Goal: Navigation & Orientation: Find specific page/section

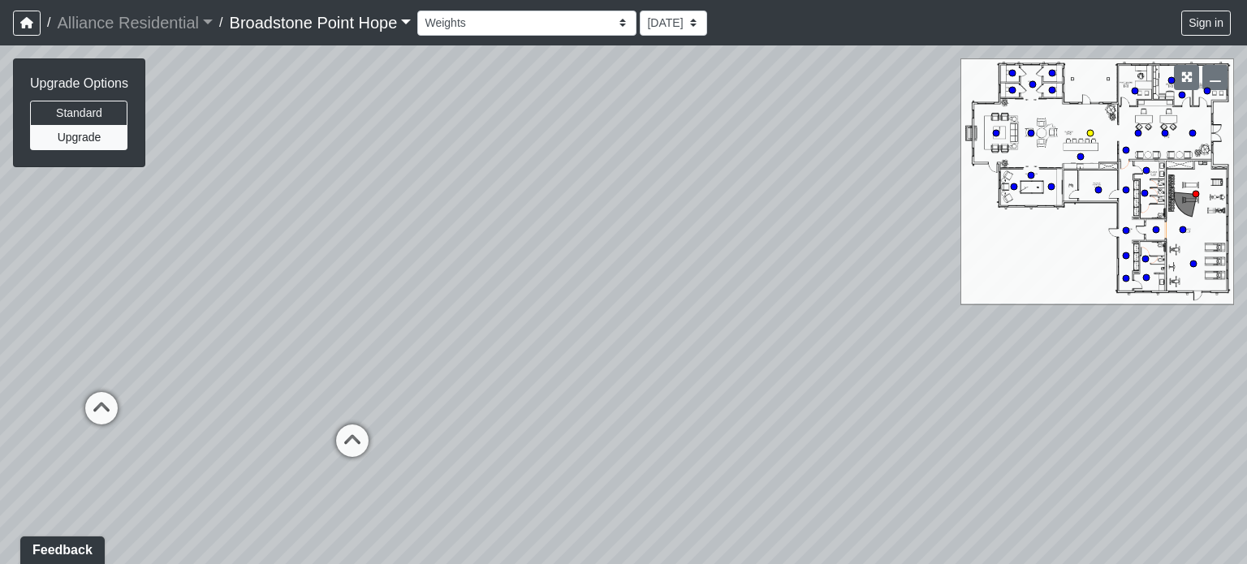
click at [1091, 132] on circle at bounding box center [1090, 133] width 6 height 6
drag, startPoint x: 644, startPoint y: 321, endPoint x: 527, endPoint y: 303, distance: 118.3
click at [399, 313] on div "Loading... Machines Loading... Cardio Loading... Seating Loading... Counter Loa…" at bounding box center [623, 304] width 1247 height 519
drag, startPoint x: 848, startPoint y: 292, endPoint x: 522, endPoint y: 300, distance: 325.7
click at [522, 300] on div "Loading... Machines Loading... Cardio Loading... Seating Loading... Counter Loa…" at bounding box center [623, 304] width 1247 height 519
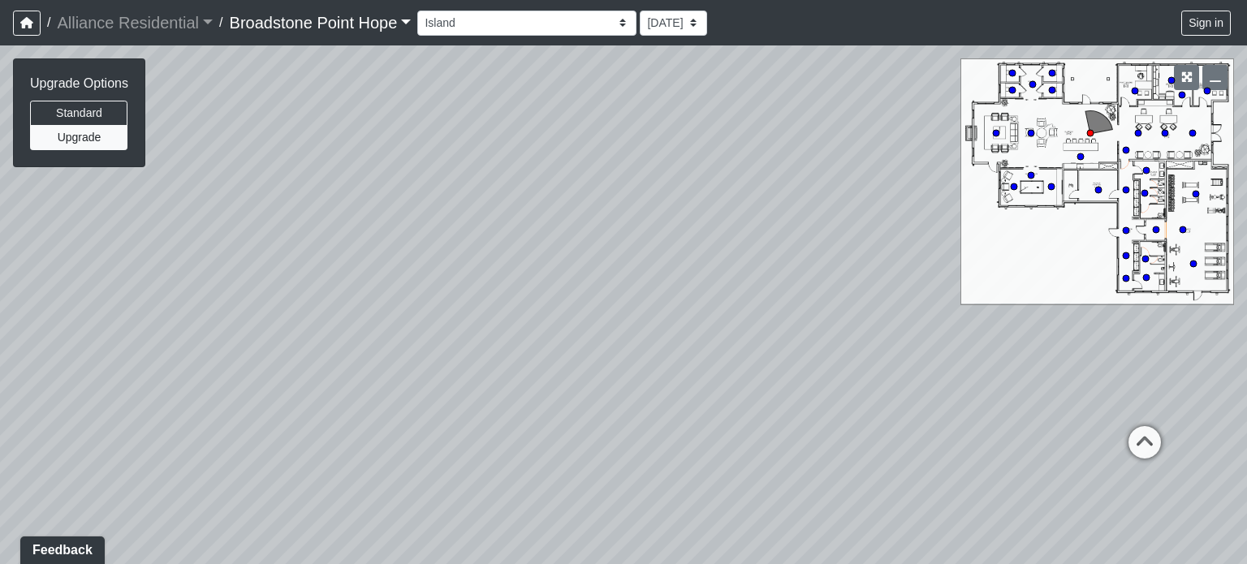
drag, startPoint x: 747, startPoint y: 254, endPoint x: 446, endPoint y: 289, distance: 303.2
click at [351, 304] on div "Loading... Machines Loading... Cardio Loading... Seating Loading... Counter Loa…" at bounding box center [623, 304] width 1247 height 519
drag, startPoint x: 860, startPoint y: 265, endPoint x: 1120, endPoint y: 259, distance: 260.7
click at [1120, 259] on div "Loading... Machines Loading... Cardio Loading... Seating Loading... Counter Loa…" at bounding box center [623, 304] width 1247 height 519
drag, startPoint x: 688, startPoint y: 253, endPoint x: 638, endPoint y: 253, distance: 50.3
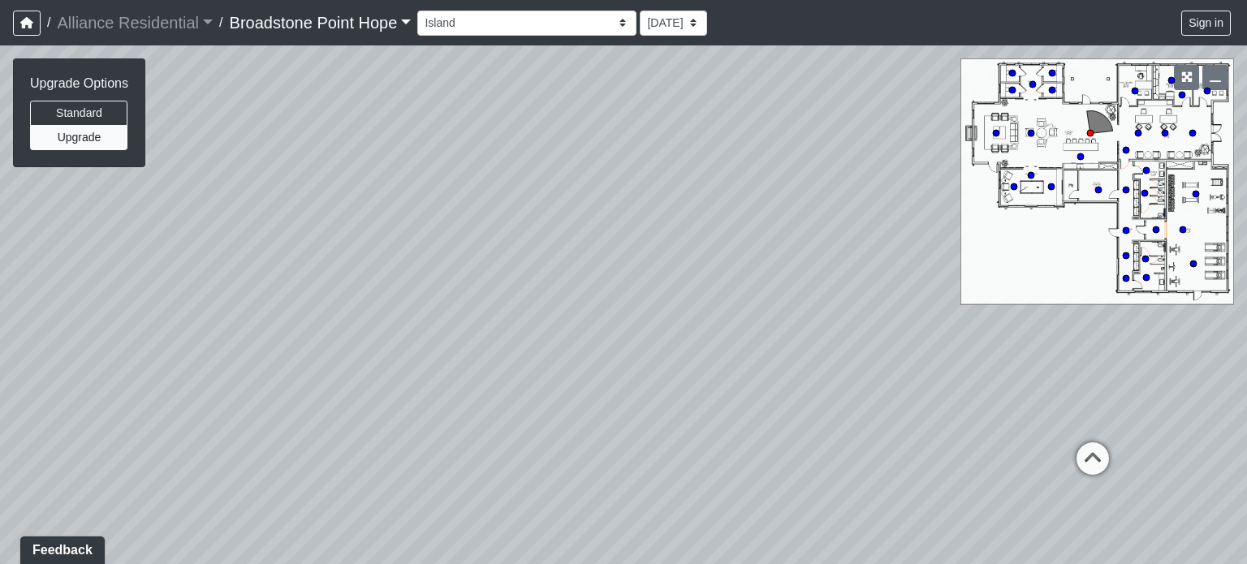
click at [939, 256] on div "Loading... Machines Loading... Cardio Loading... Seating Loading... Counter Loa…" at bounding box center [623, 304] width 1247 height 519
drag, startPoint x: 836, startPoint y: 240, endPoint x: 368, endPoint y: 231, distance: 468.5
click at [844, 240] on div "Loading... Machines Loading... Cardio Loading... Seating Loading... Counter Loa…" at bounding box center [623, 304] width 1247 height 519
drag, startPoint x: 379, startPoint y: 227, endPoint x: 793, endPoint y: 212, distance: 414.3
click at [793, 212] on div "Loading... Machines Loading... Cardio Loading... Seating Loading... Counter Loa…" at bounding box center [623, 304] width 1247 height 519
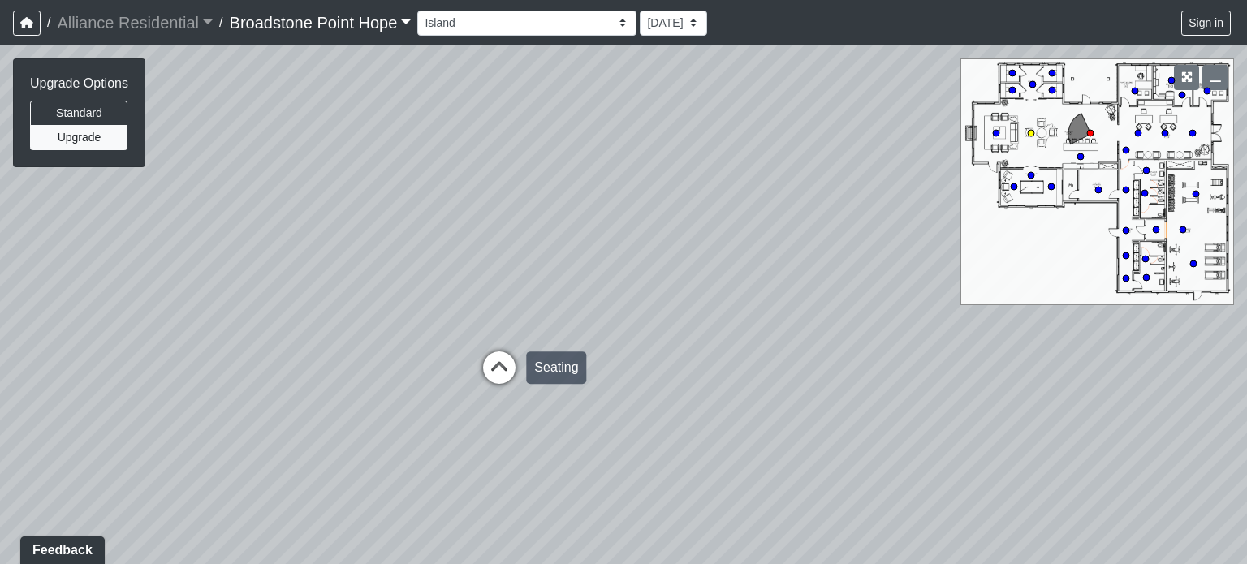
click at [484, 360] on icon at bounding box center [499, 376] width 49 height 49
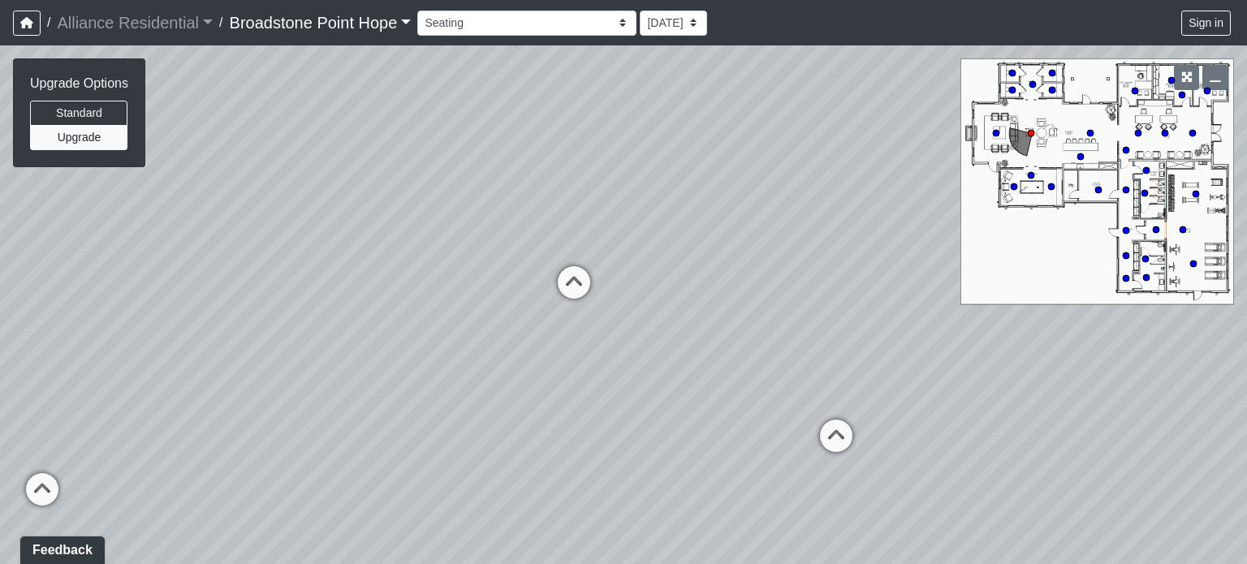
drag, startPoint x: 535, startPoint y: 214, endPoint x: 806, endPoint y: 216, distance: 271.2
click at [806, 216] on div "Loading... Machines Loading... Cardio Loading... Seating Loading... Counter Loa…" at bounding box center [623, 304] width 1247 height 519
drag, startPoint x: 493, startPoint y: 194, endPoint x: 773, endPoint y: 222, distance: 281.5
click at [773, 222] on div "Loading... Machines Loading... Cardio Loading... Seating Loading... Counter Loa…" at bounding box center [623, 304] width 1247 height 519
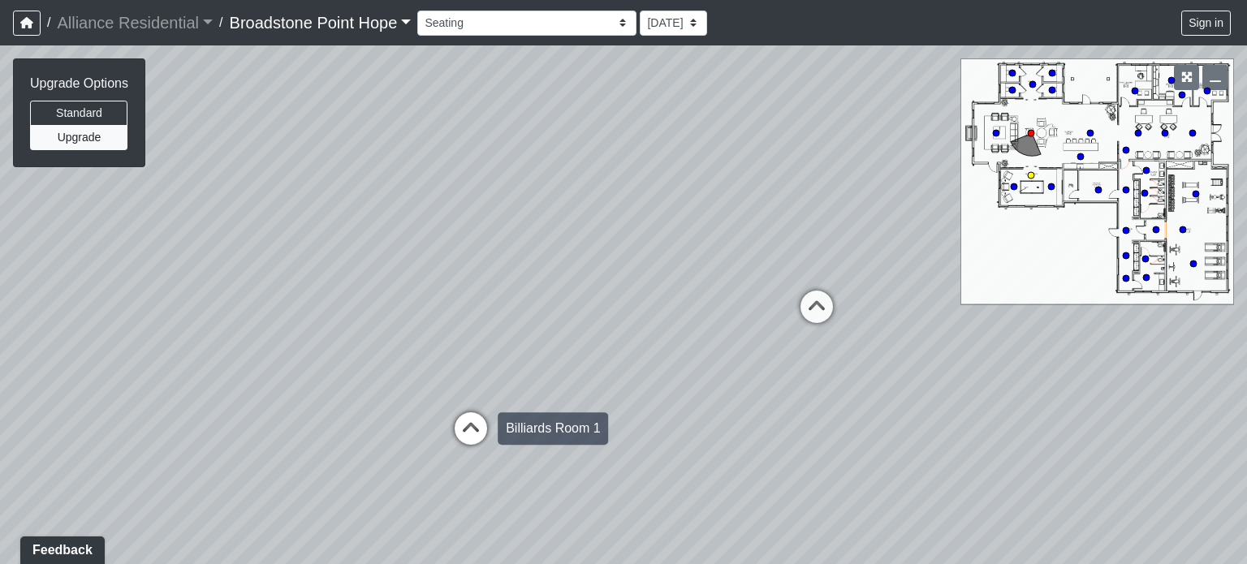
click at [481, 421] on icon at bounding box center [471, 436] width 49 height 49
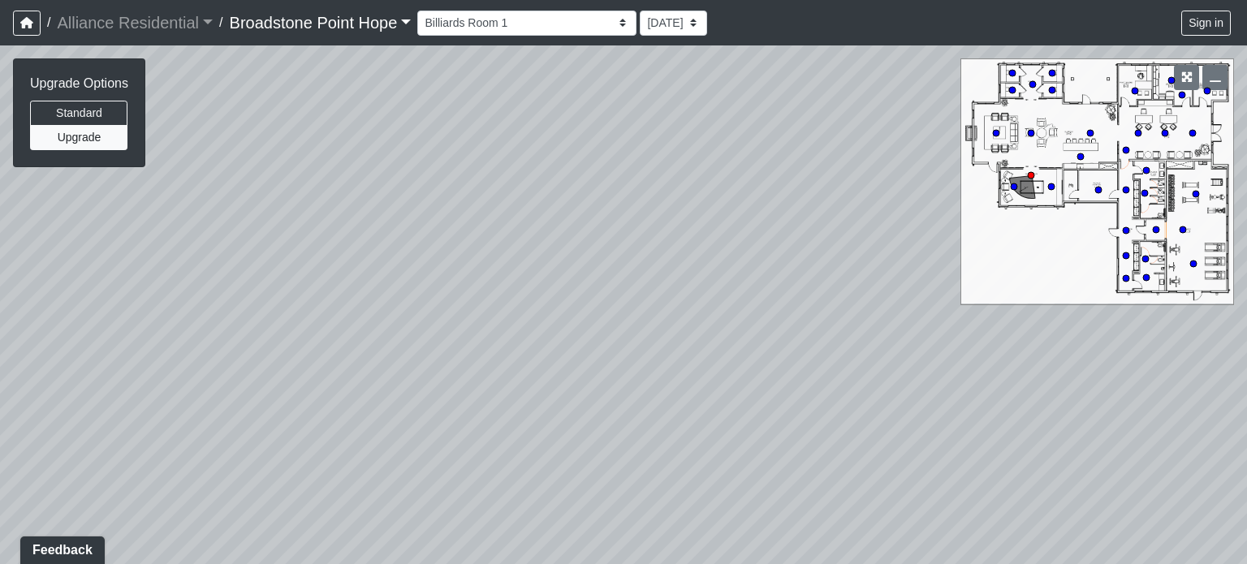
drag, startPoint x: 702, startPoint y: 223, endPoint x: 546, endPoint y: 484, distance: 304.1
click at [546, 484] on div "Loading... Machines Loading... Cardio Loading... Seating Loading... Counter Loa…" at bounding box center [623, 304] width 1247 height 519
drag, startPoint x: 363, startPoint y: 249, endPoint x: 711, endPoint y: 301, distance: 352.2
click at [735, 309] on div "Loading... Machines Loading... Cardio Loading... Seating Loading... Counter Loa…" at bounding box center [623, 304] width 1247 height 519
drag, startPoint x: 361, startPoint y: 186, endPoint x: 451, endPoint y: 139, distance: 101.7
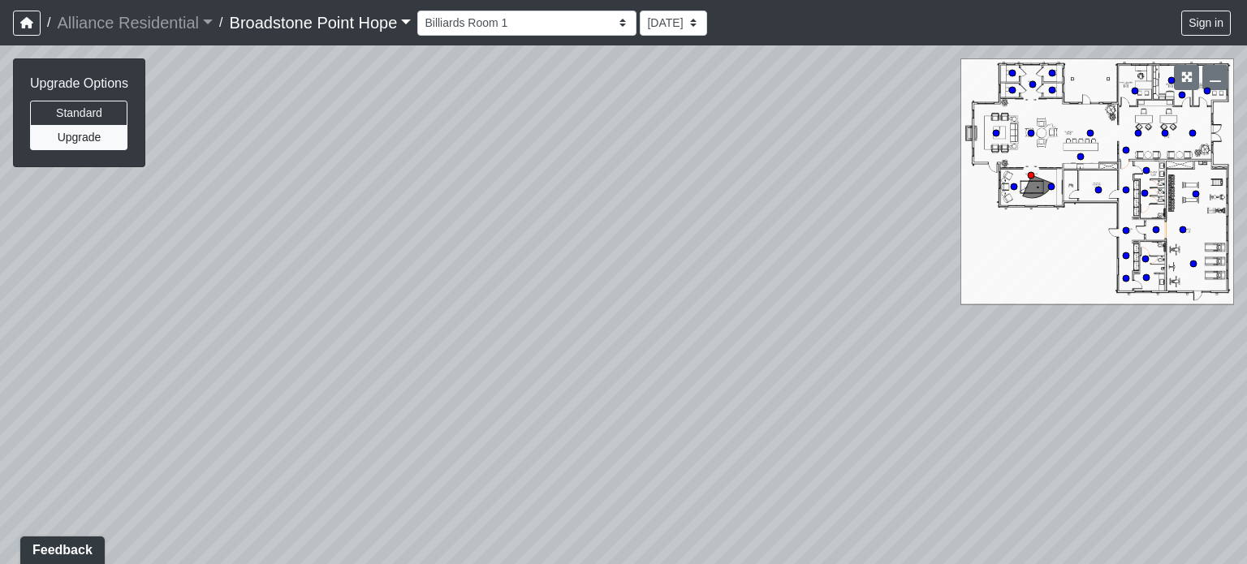
click at [451, 139] on div "Loading... Machines Loading... Cardio Loading... Seating Loading... Counter Loa…" at bounding box center [623, 304] width 1247 height 519
drag, startPoint x: 487, startPoint y: 225, endPoint x: 648, endPoint y: 161, distance: 173.1
click at [648, 161] on div "Loading... Machines Loading... Cardio Loading... Seating Loading... Counter Loa…" at bounding box center [623, 304] width 1247 height 519
drag, startPoint x: 747, startPoint y: 383, endPoint x: 795, endPoint y: 275, distance: 118.1
click at [795, 275] on div "Loading... Machines Loading... Cardio Loading... Seating Loading... Counter Loa…" at bounding box center [623, 304] width 1247 height 519
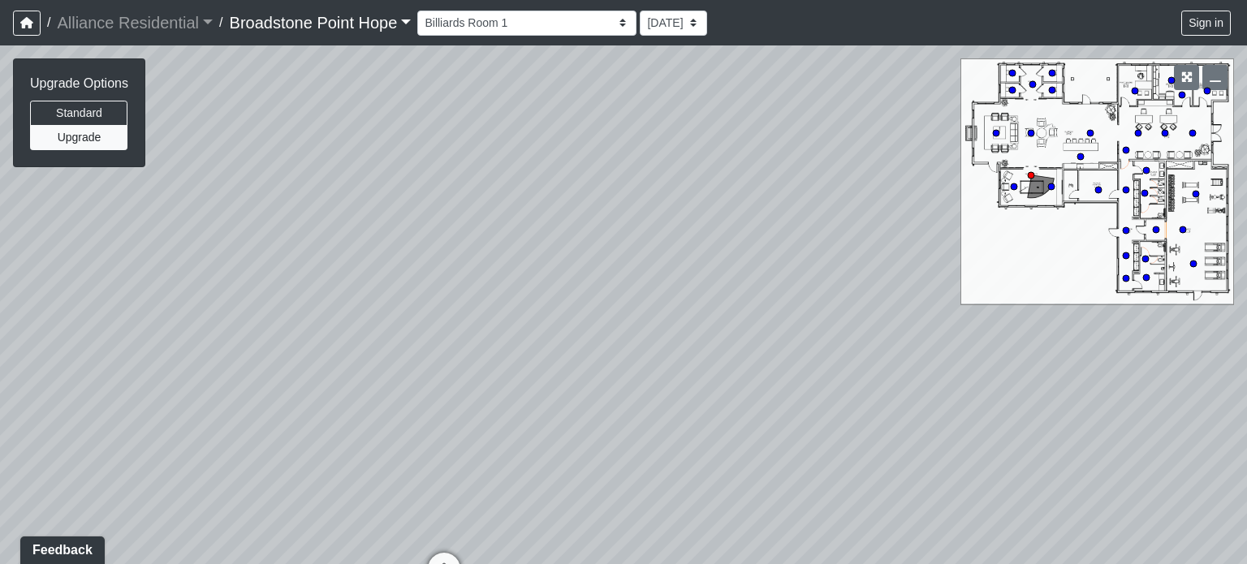
drag, startPoint x: 497, startPoint y: 285, endPoint x: 231, endPoint y: 287, distance: 265.5
click at [231, 287] on div "Loading... Machines Loading... Cardio Loading... Seating Loading... Counter Loa…" at bounding box center [623, 304] width 1247 height 519
drag, startPoint x: 860, startPoint y: 347, endPoint x: 557, endPoint y: 317, distance: 304.2
click at [557, 317] on div "Loading... Machines Loading... Cardio Loading... Seating Loading... Counter Loa…" at bounding box center [623, 304] width 1247 height 519
drag, startPoint x: 786, startPoint y: 318, endPoint x: 404, endPoint y: 361, distance: 384.8
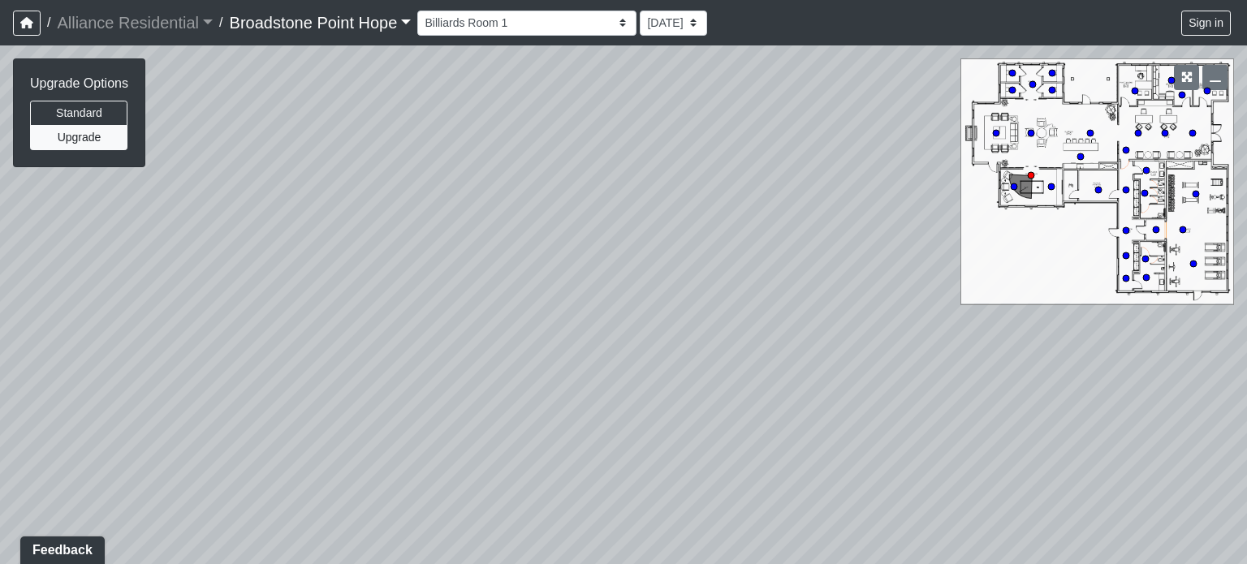
click at [404, 361] on div "Loading... Machines Loading... Cardio Loading... Seating Loading... Counter Loa…" at bounding box center [623, 304] width 1247 height 519
drag, startPoint x: 904, startPoint y: 309, endPoint x: 531, endPoint y: 339, distance: 373.8
click at [531, 339] on div "Loading... Machines Loading... Cardio Loading... Seating Loading... Counter Loa…" at bounding box center [623, 304] width 1247 height 519
click at [1166, 132] on circle at bounding box center [1165, 133] width 6 height 6
drag, startPoint x: 790, startPoint y: 250, endPoint x: 438, endPoint y: 317, distance: 358.6
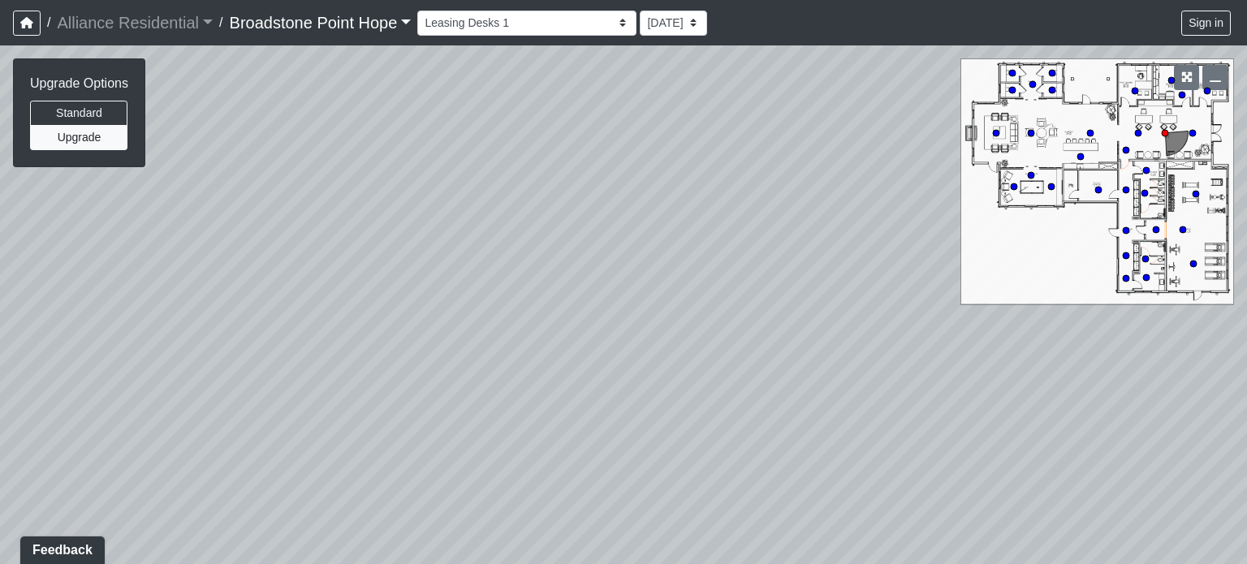
click at [383, 324] on div "Loading... Machines Loading... Cardio Loading... Seating Loading... Counter Loa…" at bounding box center [623, 304] width 1247 height 519
drag, startPoint x: 692, startPoint y: 288, endPoint x: 336, endPoint y: 248, distance: 357.9
click at [336, 248] on div "Loading... Machines Loading... Cardio Loading... Seating Loading... Counter Loa…" at bounding box center [623, 304] width 1247 height 519
drag, startPoint x: 663, startPoint y: 224, endPoint x: 796, endPoint y: 196, distance: 136.1
click at [796, 196] on div "Loading... Machines Loading... Cardio Loading... Seating Loading... Counter Loa…" at bounding box center [623, 304] width 1247 height 519
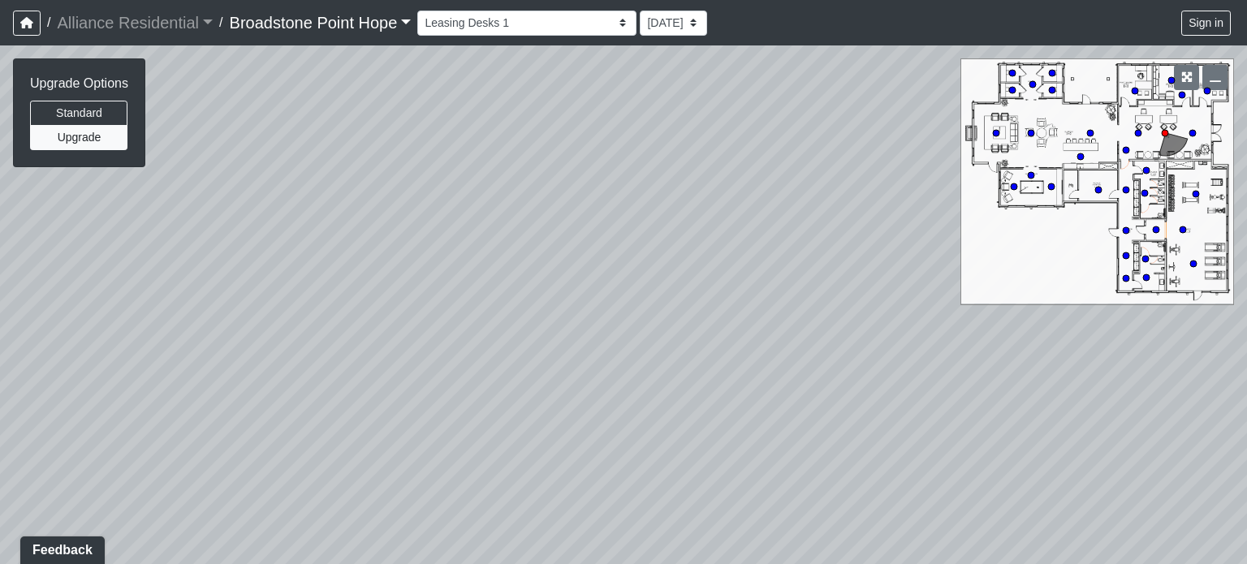
drag, startPoint x: 377, startPoint y: 213, endPoint x: 634, endPoint y: 277, distance: 265.2
click at [634, 277] on div "Loading... Machines Loading... Cardio Loading... Seating Loading... Counter Loa…" at bounding box center [623, 304] width 1247 height 519
drag, startPoint x: 487, startPoint y: 282, endPoint x: 770, endPoint y: 229, distance: 287.4
click at [770, 229] on div "Loading... Machines Loading... Cardio Loading... Seating Loading... Counter Loa…" at bounding box center [623, 304] width 1247 height 519
drag, startPoint x: 218, startPoint y: 266, endPoint x: 760, endPoint y: 210, distance: 545.2
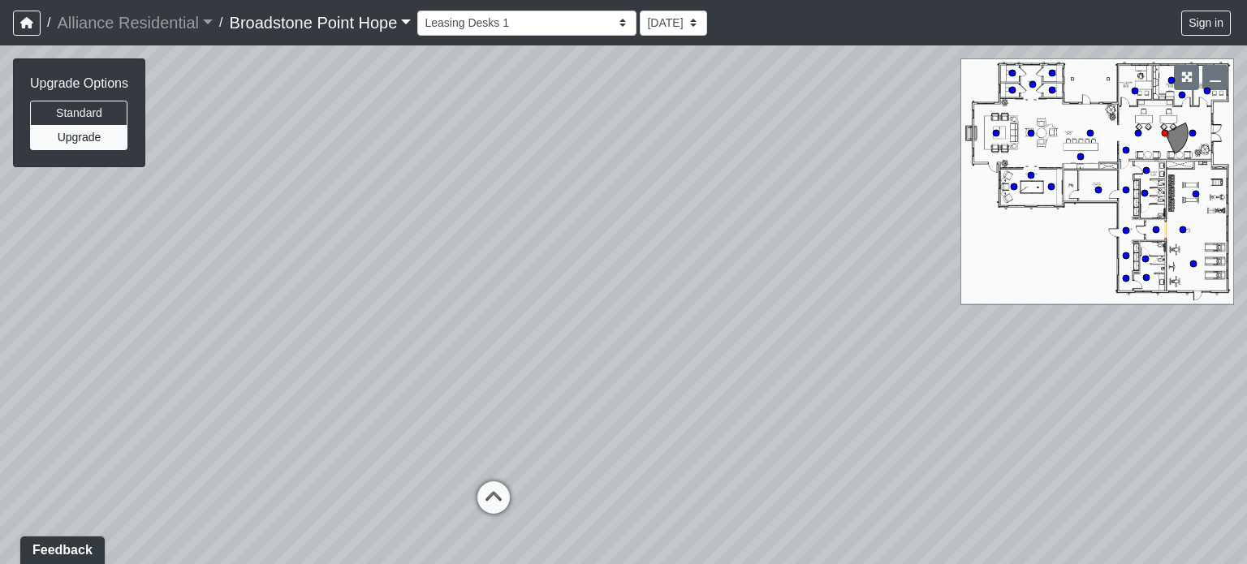
click at [759, 210] on div "Loading... Machines Loading... Cardio Loading... Seating Loading... Counter Loa…" at bounding box center [623, 304] width 1247 height 519
drag, startPoint x: 364, startPoint y: 201, endPoint x: 604, endPoint y: 191, distance: 240.6
click at [604, 191] on div "Loading... Machines Loading... Cardio Loading... Seating Loading... Counter Loa…" at bounding box center [623, 304] width 1247 height 519
drag, startPoint x: 257, startPoint y: 207, endPoint x: 707, endPoint y: 211, distance: 450.6
click at [707, 210] on div "Loading... Machines Loading... Cardio Loading... Seating Loading... Counter Loa…" at bounding box center [623, 304] width 1247 height 519
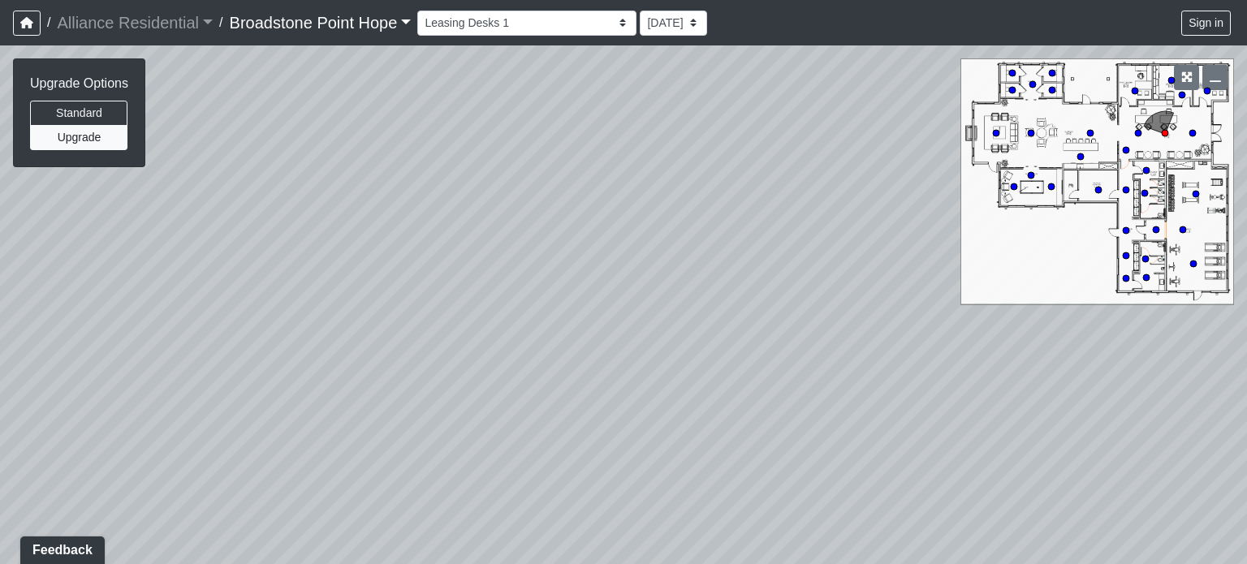
drag, startPoint x: 299, startPoint y: 197, endPoint x: 763, endPoint y: 154, distance: 466.4
click at [763, 154] on div "Loading... Machines Loading... Cardio Loading... Seating Loading... Counter Loa…" at bounding box center [623, 304] width 1247 height 519
click at [492, 388] on icon at bounding box center [496, 397] width 49 height 49
drag, startPoint x: 547, startPoint y: 127, endPoint x: 615, endPoint y: 188, distance: 90.8
click at [615, 188] on div "Loading... Machines Loading... Cardio Loading... Seating Loading... Counter Loa…" at bounding box center [623, 304] width 1247 height 519
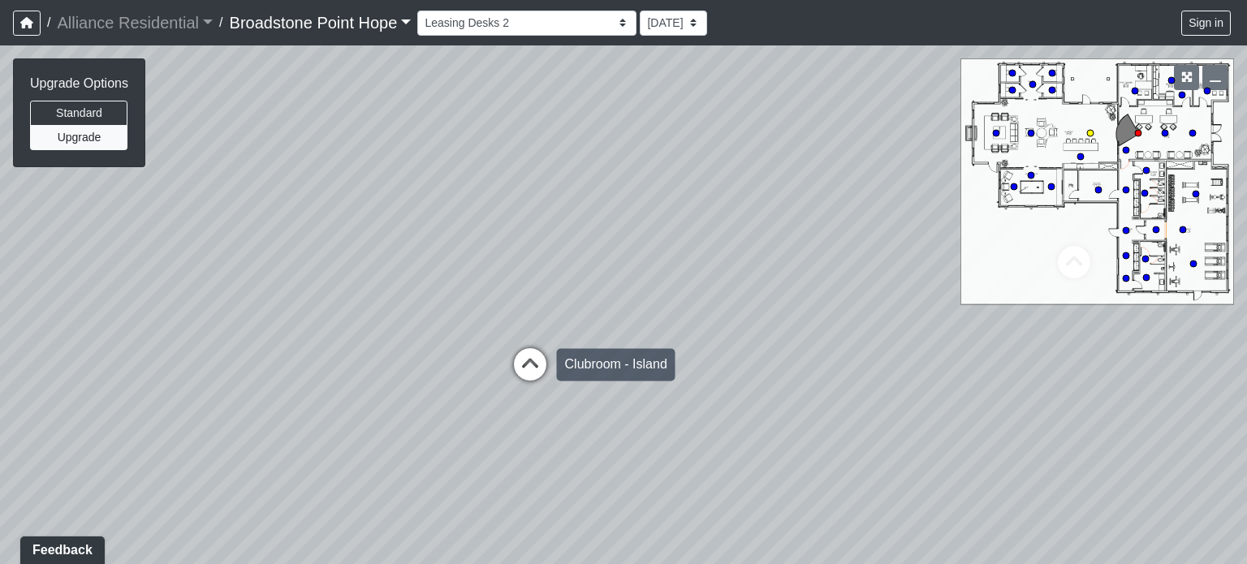
click at [533, 342] on div "Loading... Clubroom - Island" at bounding box center [530, 364] width 49 height 49
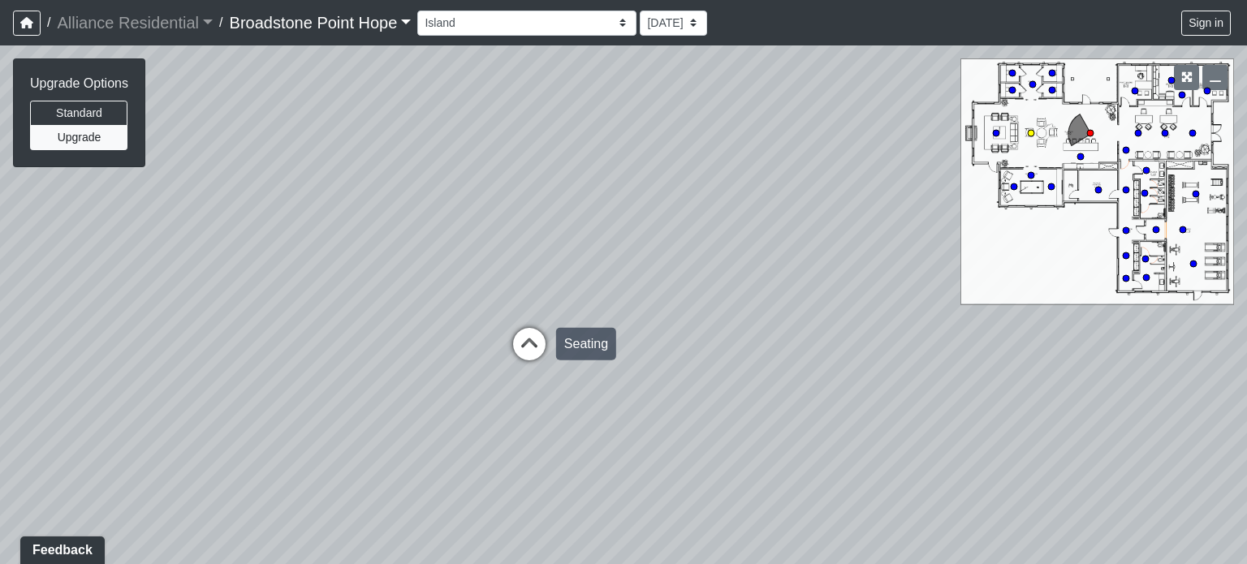
click at [529, 348] on icon at bounding box center [529, 352] width 49 height 49
drag, startPoint x: 732, startPoint y: 241, endPoint x: 356, endPoint y: 246, distance: 375.9
click at [351, 248] on div "Loading... Machines Loading... Cardio Loading... Seating Loading... Counter Loa…" at bounding box center [623, 304] width 1247 height 519
drag, startPoint x: 649, startPoint y: 276, endPoint x: 795, endPoint y: 257, distance: 147.3
click at [802, 257] on div "Loading... Machines Loading... Cardio Loading... Seating Loading... Counter Loa…" at bounding box center [623, 304] width 1247 height 519
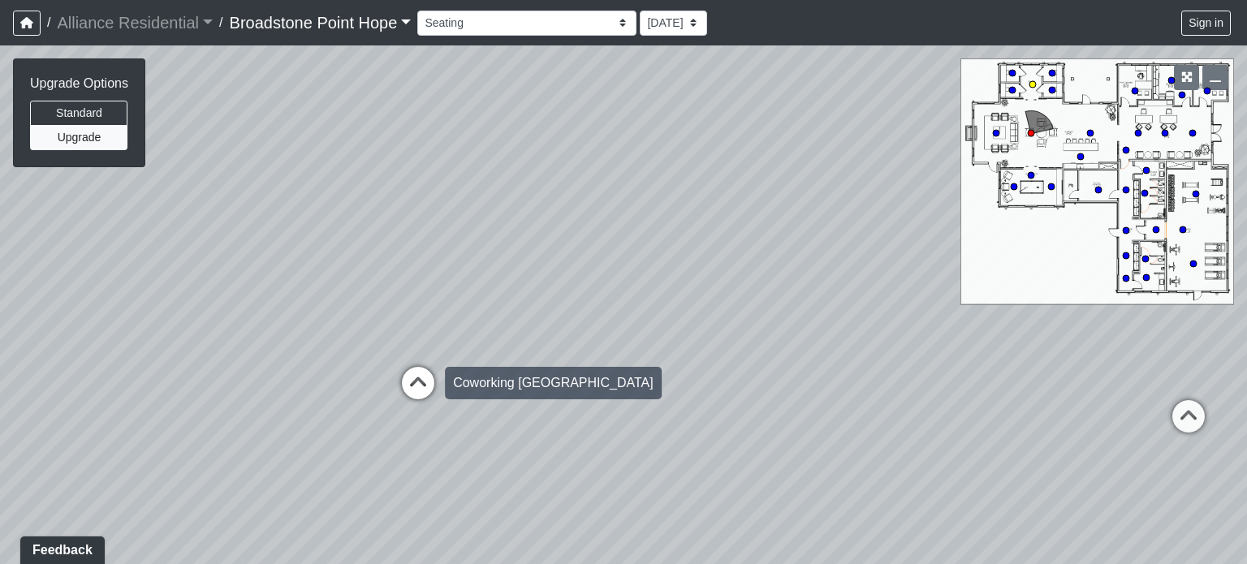
click at [412, 390] on icon at bounding box center [418, 391] width 49 height 49
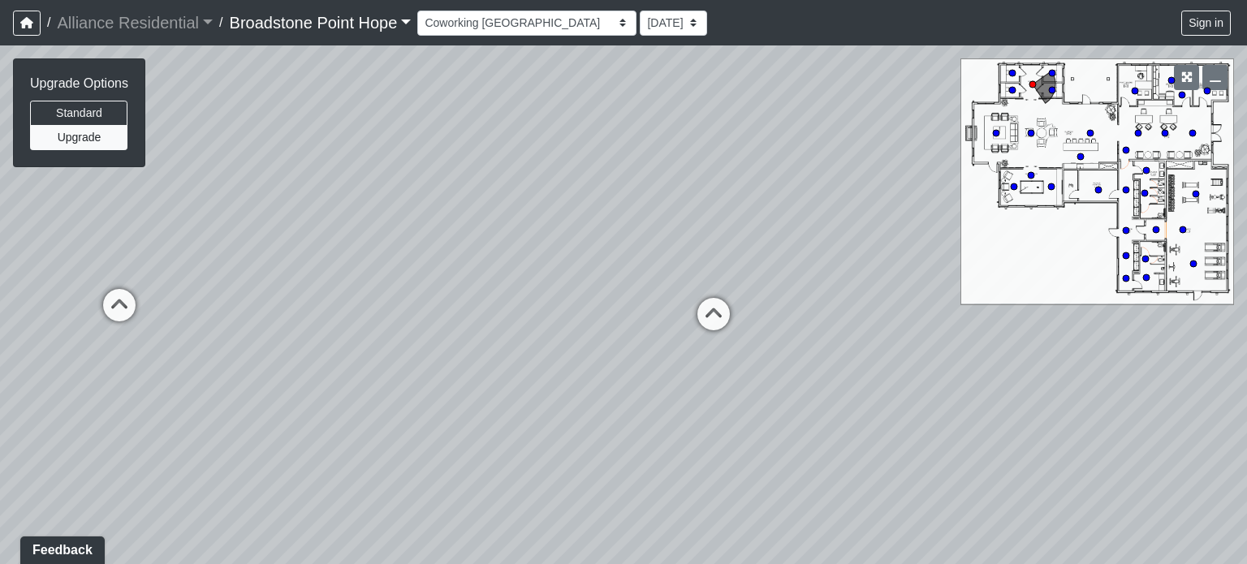
drag, startPoint x: 762, startPoint y: 237, endPoint x: 81, endPoint y: 301, distance: 684.2
click at [81, 301] on div "Loading... Machines Loading... Cardio Loading... Seating Loading... Counter Loa…" at bounding box center [623, 304] width 1247 height 519
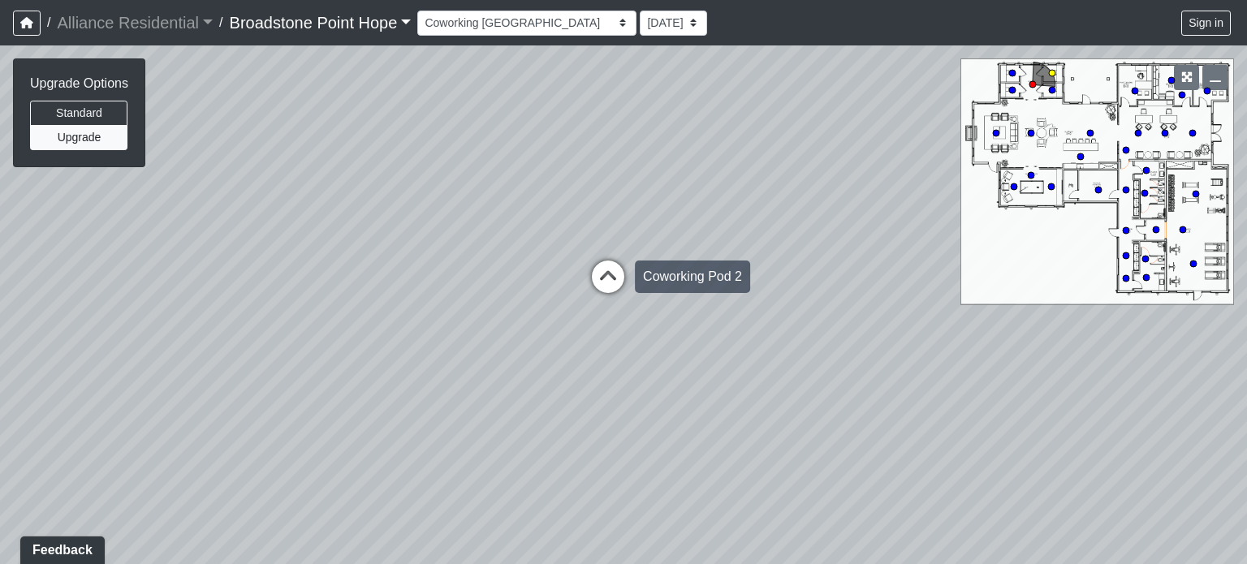
drag, startPoint x: 82, startPoint y: 301, endPoint x: 627, endPoint y: 255, distance: 546.7
click at [627, 255] on div "Loading... Machines Loading... Cardio Loading... Seating Loading... Counter Loa…" at bounding box center [623, 304] width 1247 height 519
drag, startPoint x: 549, startPoint y: 217, endPoint x: 816, endPoint y: 256, distance: 269.9
click at [816, 256] on div "Loading... Machines Loading... Cardio Loading... Seating Loading... Counter Loa…" at bounding box center [623, 304] width 1247 height 519
click at [776, 303] on icon at bounding box center [781, 317] width 49 height 49
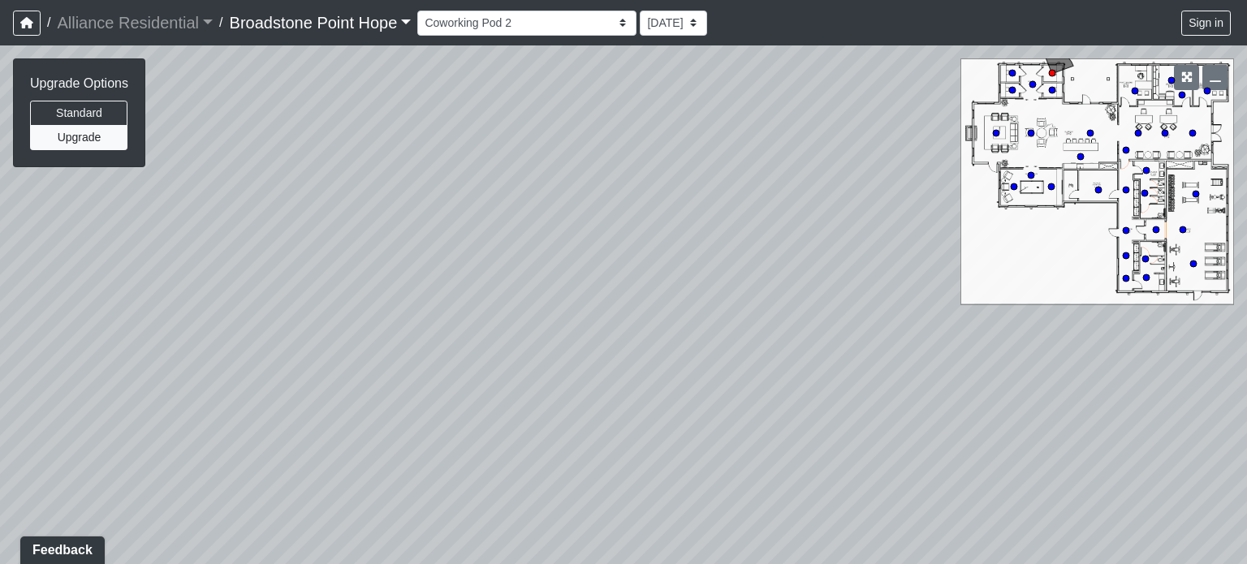
drag, startPoint x: 851, startPoint y: 304, endPoint x: 759, endPoint y: 428, distance: 154.4
click at [759, 428] on div "Loading... Machines Loading... Cardio Loading... Seating Loading... Counter Loa…" at bounding box center [623, 304] width 1247 height 519
drag, startPoint x: 640, startPoint y: 276, endPoint x: 392, endPoint y: 215, distance: 255.0
click at [365, 219] on div "Loading... Machines Loading... Cardio Loading... Seating Loading... Counter Loa…" at bounding box center [623, 304] width 1247 height 519
drag, startPoint x: 726, startPoint y: 285, endPoint x: 645, endPoint y: 252, distance: 86.7
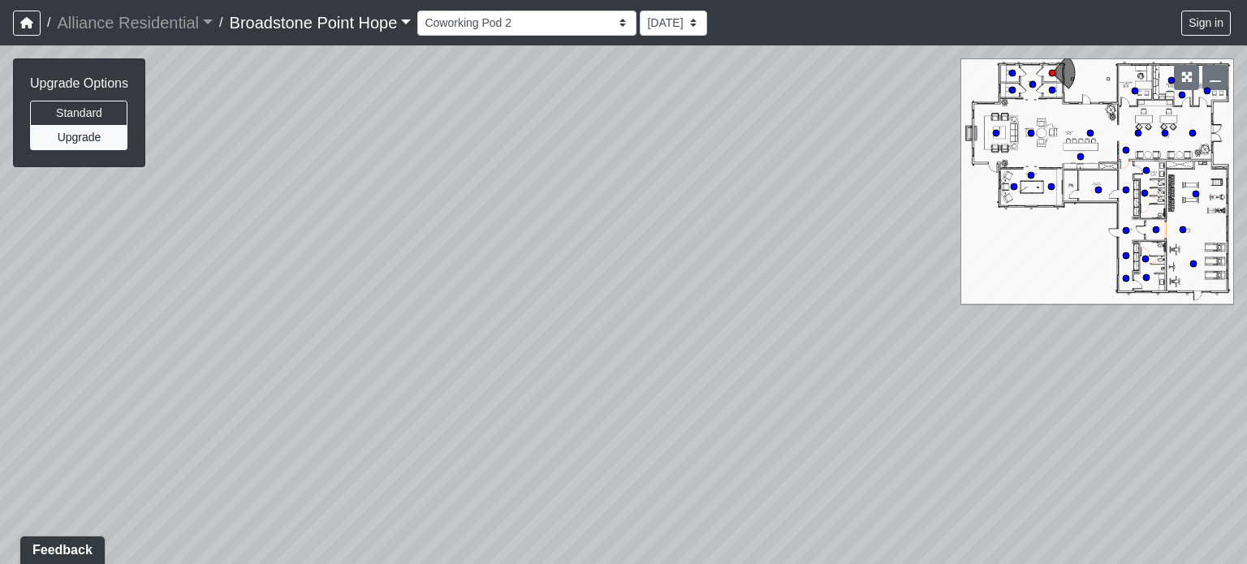
click at [555, 256] on div "Loading... Machines Loading... Cardio Loading... Seating Loading... Counter Loa…" at bounding box center [623, 304] width 1247 height 519
drag, startPoint x: 870, startPoint y: 269, endPoint x: 648, endPoint y: 288, distance: 223.3
click at [648, 288] on div "Loading... Machines Loading... Cardio Loading... Seating Loading... Counter Loa…" at bounding box center [623, 304] width 1247 height 519
drag, startPoint x: 854, startPoint y: 302, endPoint x: 464, endPoint y: 285, distance: 390.1
click at [395, 287] on div "Loading... Machines Loading... Cardio Loading... Seating Loading... Counter Loa…" at bounding box center [623, 304] width 1247 height 519
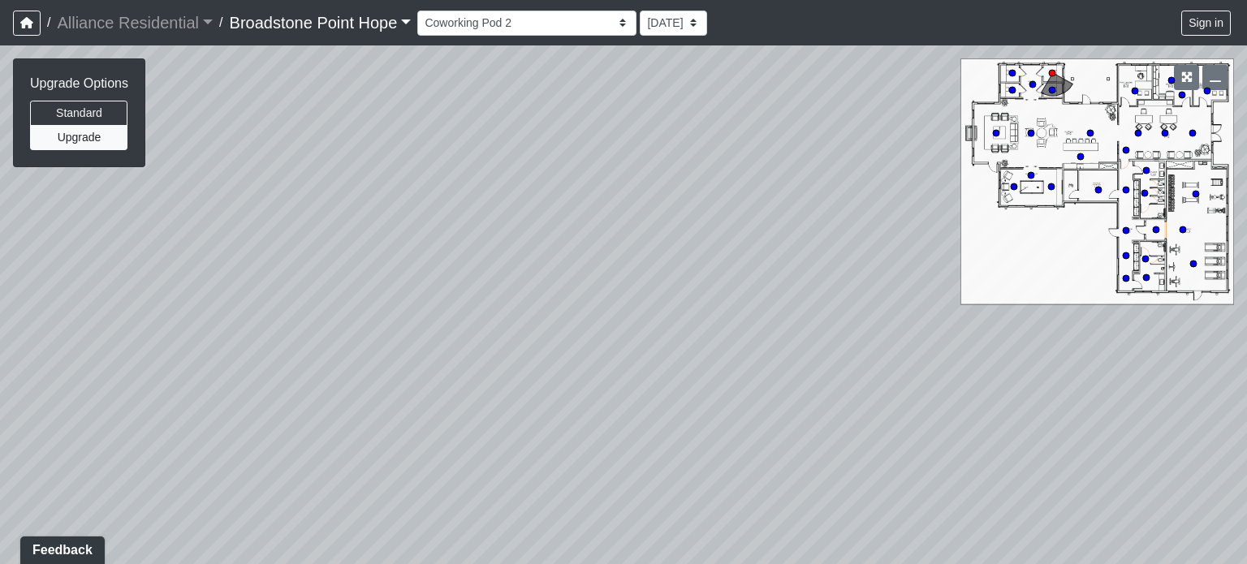
drag, startPoint x: 767, startPoint y: 295, endPoint x: 477, endPoint y: 311, distance: 290.3
click at [477, 311] on div "Loading... Machines Loading... Cardio Loading... Seating Loading... Counter Loa…" at bounding box center [623, 304] width 1247 height 519
drag, startPoint x: 889, startPoint y: 295, endPoint x: 684, endPoint y: 310, distance: 206.0
click at [507, 288] on div "Loading... Machines Loading... Cardio Loading... Seating Loading... Counter Loa…" at bounding box center [623, 304] width 1247 height 519
drag, startPoint x: 808, startPoint y: 310, endPoint x: 781, endPoint y: 188, distance: 125.5
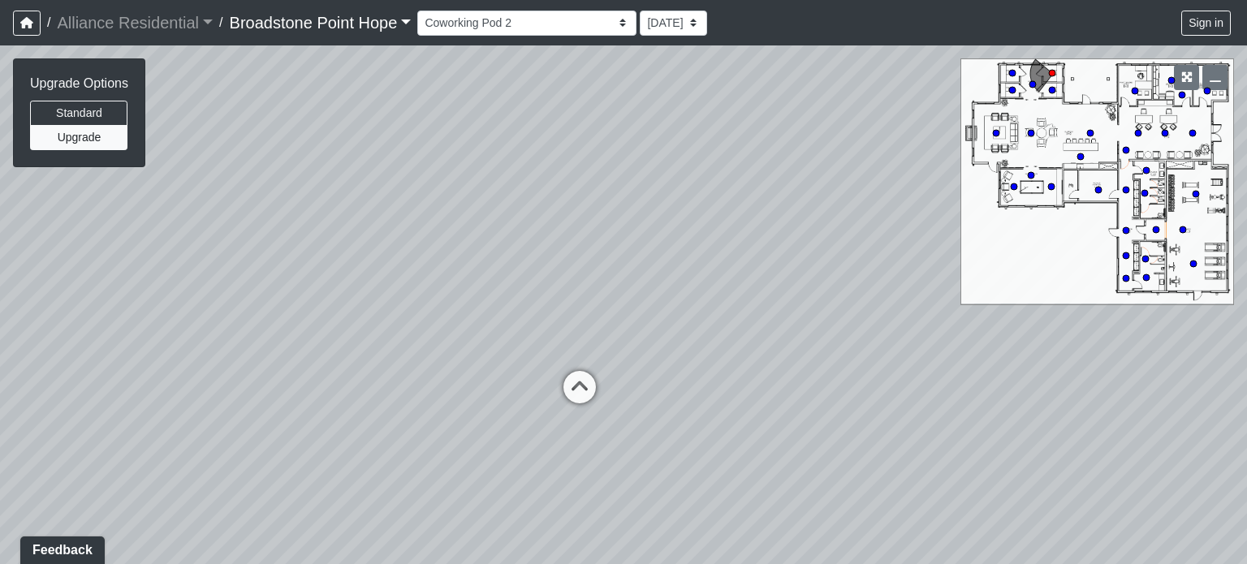
click at [789, 175] on div "Loading... Machines Loading... Cardio Loading... Seating Loading... Counter Loa…" at bounding box center [623, 304] width 1247 height 519
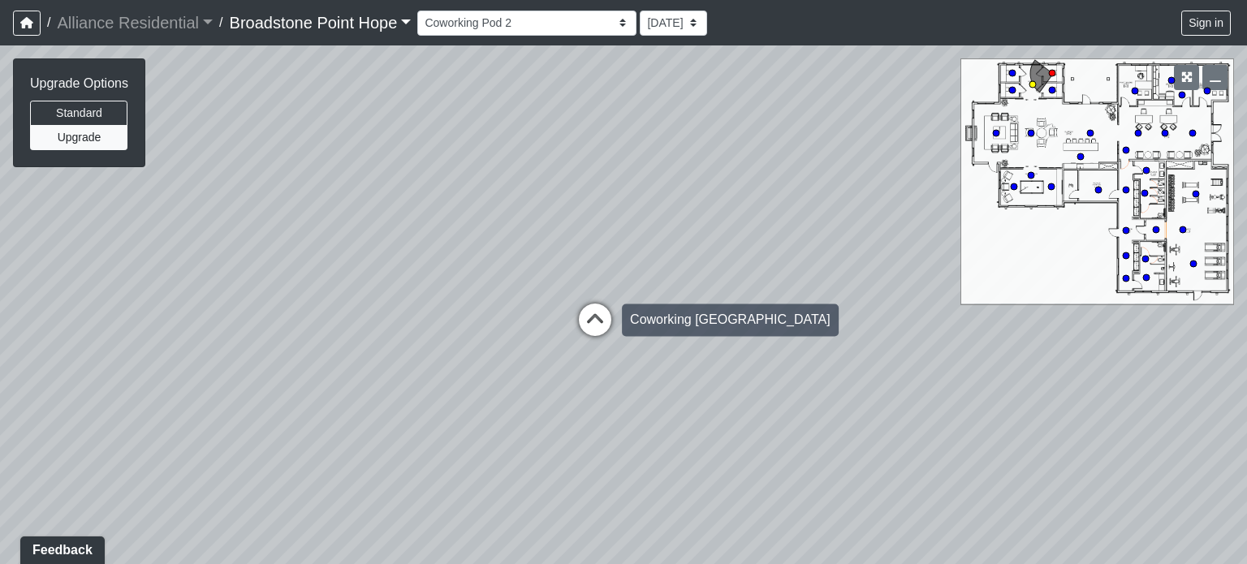
click at [598, 305] on icon at bounding box center [595, 328] width 49 height 49
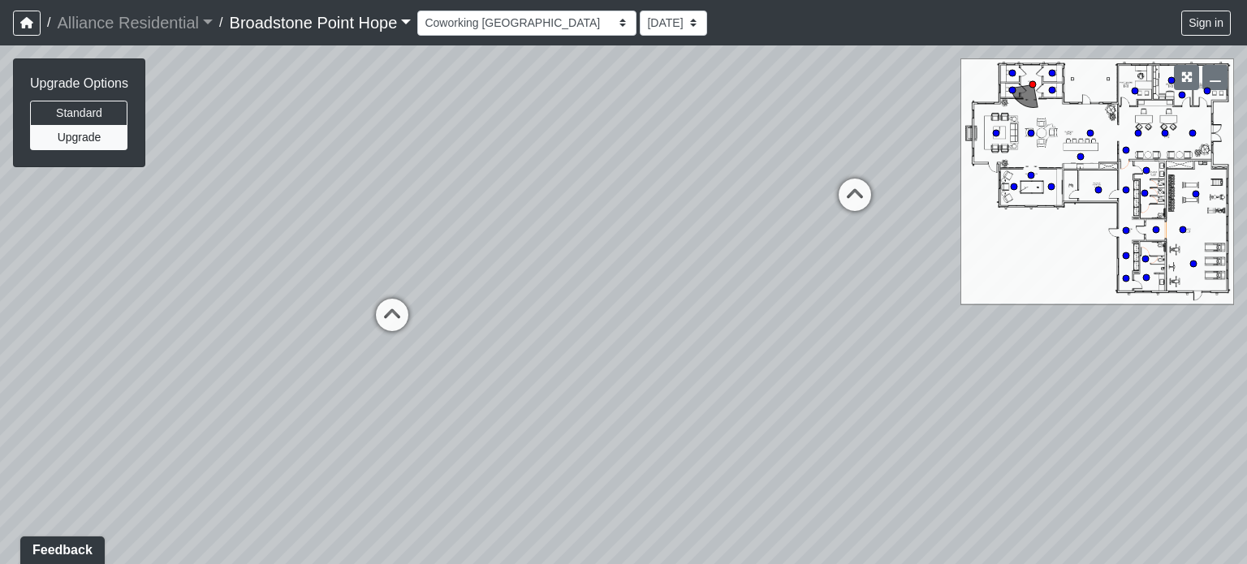
drag, startPoint x: 287, startPoint y: 316, endPoint x: 810, endPoint y: 181, distance: 540.7
click at [810, 181] on div "Loading... Machines Loading... Cardio Loading... Seating Loading... Counter Loa…" at bounding box center [623, 304] width 1247 height 519
drag, startPoint x: 412, startPoint y: 224, endPoint x: 660, endPoint y: 236, distance: 247.9
click at [660, 236] on div "Loading... Machines Loading... Cardio Loading... Seating Loading... Counter Loa…" at bounding box center [623, 304] width 1247 height 519
click at [591, 323] on icon at bounding box center [601, 334] width 49 height 49
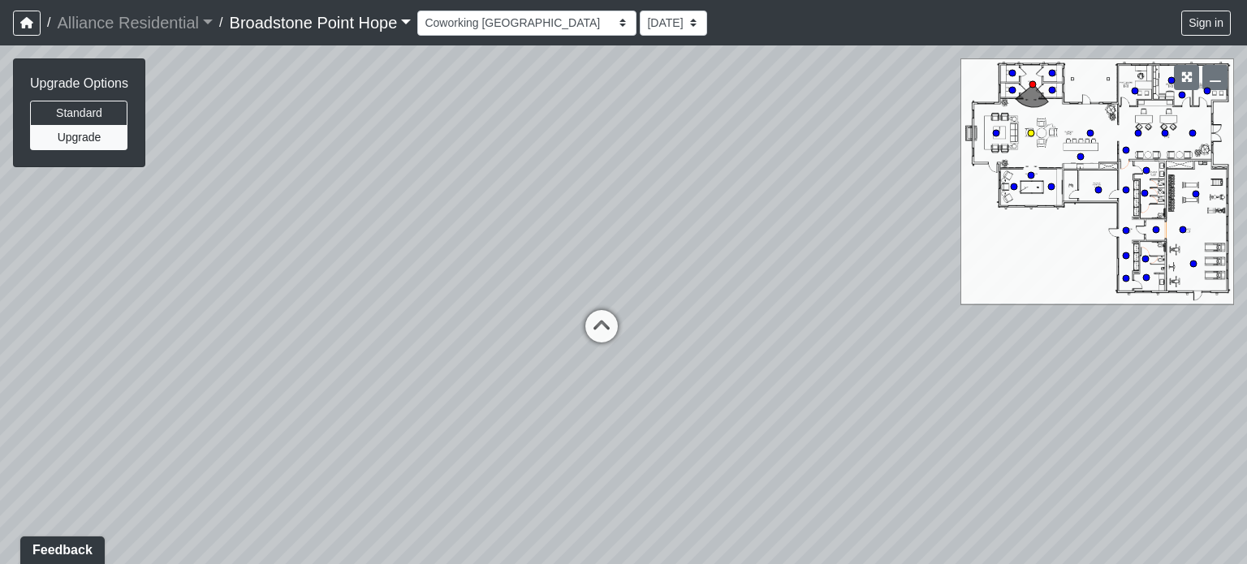
select select "2VLwSfvpCUU1e7sriJ8eAr"
drag, startPoint x: 304, startPoint y: 201, endPoint x: 829, endPoint y: 247, distance: 527.3
click at [829, 247] on div "Loading... Machines Loading... Cardio Loading... Seating Loading... Counter Loa…" at bounding box center [623, 304] width 1247 height 519
drag, startPoint x: 752, startPoint y: 225, endPoint x: 741, endPoint y: 224, distance: 10.6
click at [757, 223] on div "Loading... Machines Loading... Cardio Loading... Seating Loading... Counter Loa…" at bounding box center [623, 304] width 1247 height 519
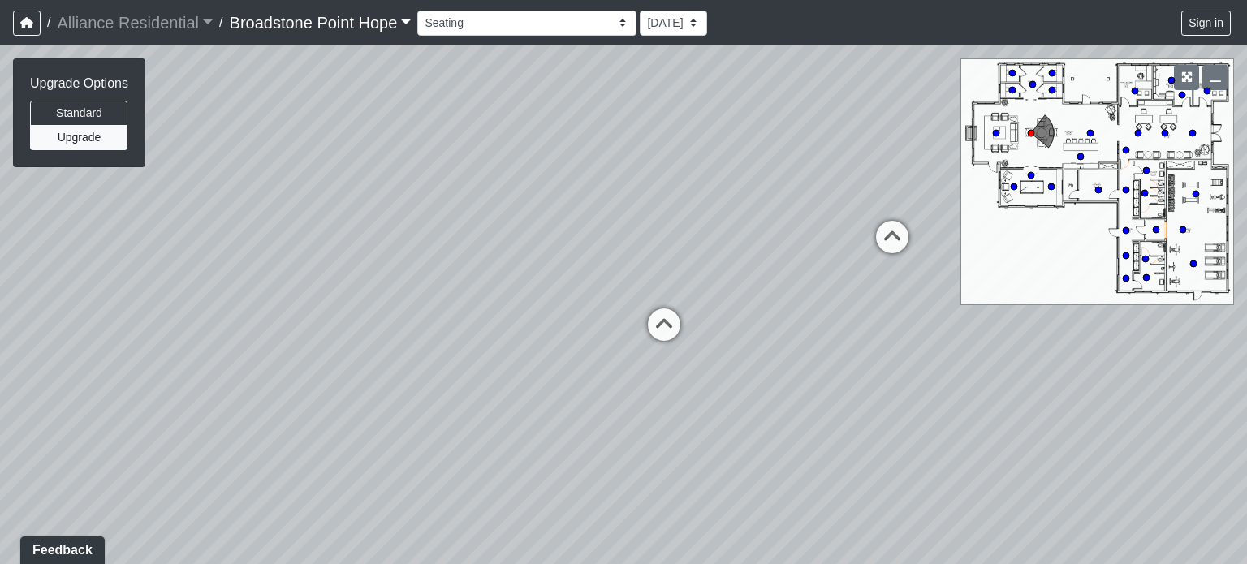
drag, startPoint x: 420, startPoint y: 235, endPoint x: 669, endPoint y: 223, distance: 249.5
click at [792, 214] on div "Loading... Machines Loading... Cardio Loading... Seating Loading... Counter Loa…" at bounding box center [623, 304] width 1247 height 519
drag, startPoint x: 174, startPoint y: 259, endPoint x: 520, endPoint y: 283, distance: 347.5
click at [520, 283] on div "Loading... Machines Loading... Cardio Loading... Seating Loading... Counter Loa…" at bounding box center [623, 304] width 1247 height 519
